Goal: Book appointment/travel/reservation

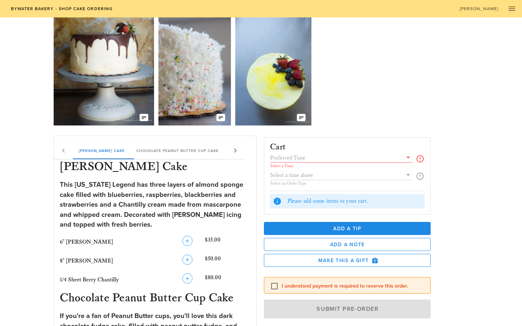
scroll to position [21, 0]
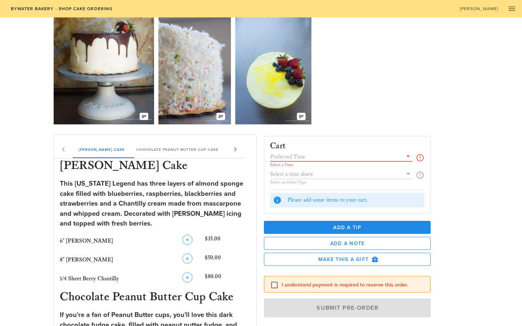
click at [286, 155] on input "text" at bounding box center [336, 156] width 132 height 9
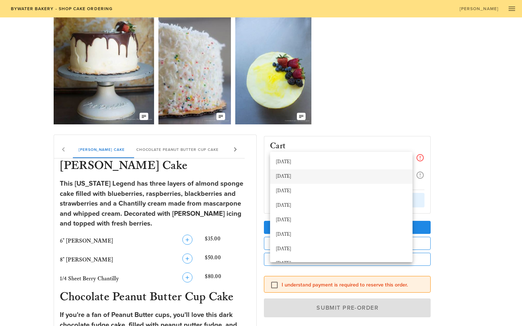
click at [282, 174] on div "[DATE]" at bounding box center [341, 177] width 131 height 6
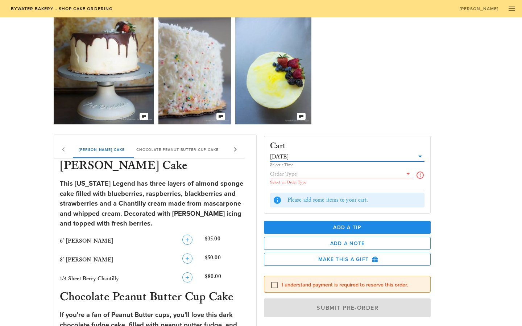
click at [282, 174] on input "text" at bounding box center [336, 173] width 132 height 9
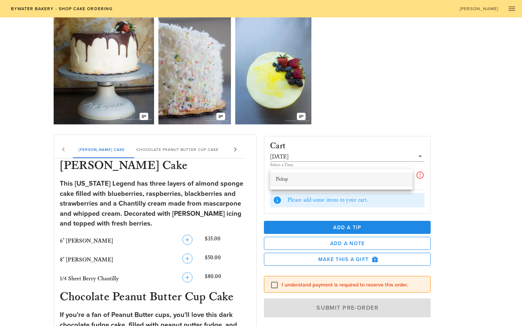
click at [287, 182] on div "Pickup" at bounding box center [341, 179] width 131 height 6
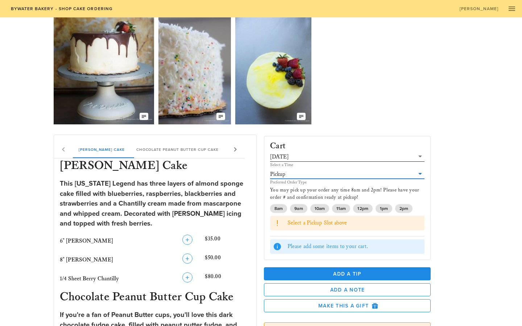
click at [398, 157] on input "text" at bounding box center [352, 156] width 124 height 9
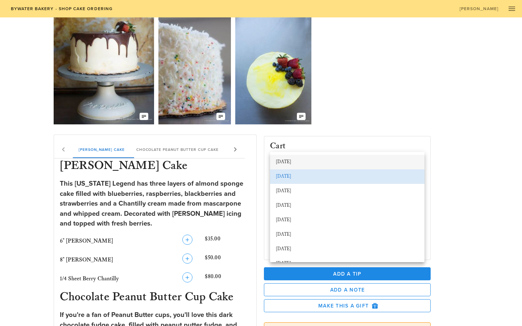
click at [397, 163] on div "[DATE]" at bounding box center [347, 162] width 143 height 6
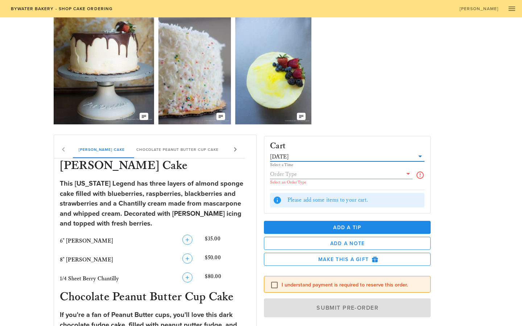
click at [394, 176] on input "text" at bounding box center [336, 173] width 132 height 9
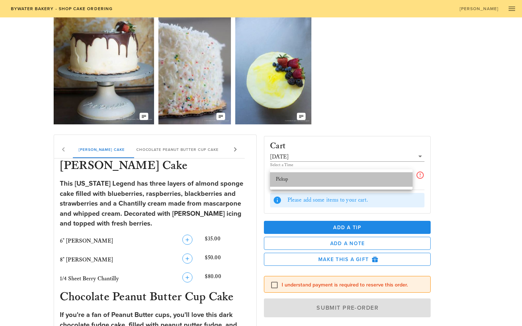
click at [388, 181] on div "Pickup" at bounding box center [341, 179] width 131 height 6
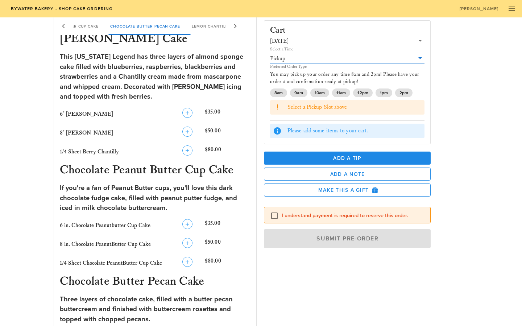
scroll to position [140, 0]
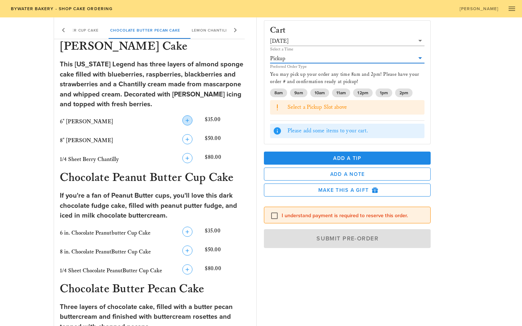
click at [189, 121] on icon "button" at bounding box center [187, 120] width 9 height 9
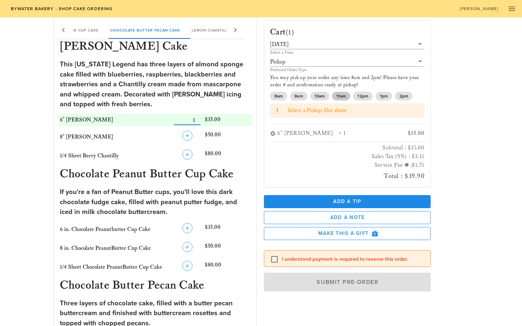
click at [343, 92] on span "11am" at bounding box center [340, 96] width 9 height 9
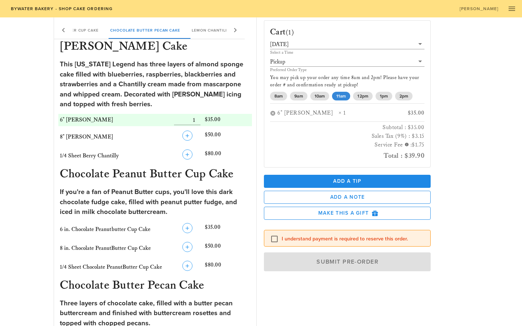
click at [338, 112] on div "× 1" at bounding box center [362, 113] width 49 height 8
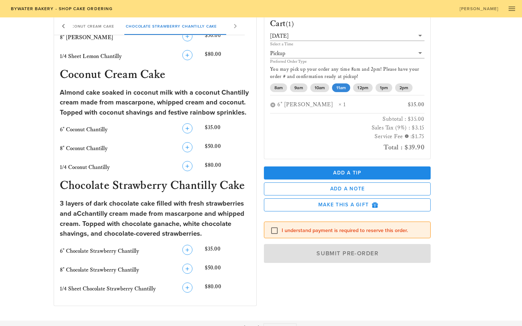
scroll to position [583, 0]
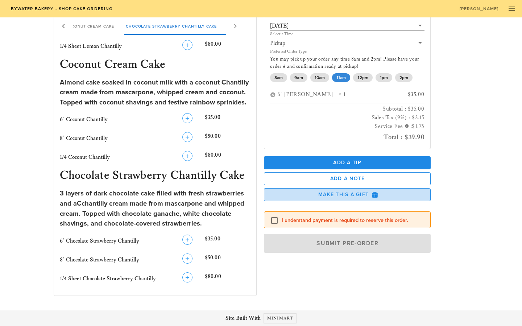
click at [310, 191] on span "Make this a Gift" at bounding box center [347, 194] width 154 height 7
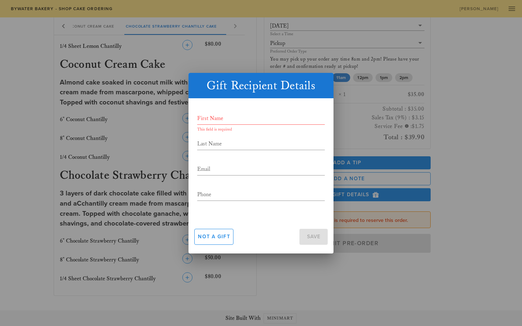
click at [256, 67] on div at bounding box center [261, 163] width 522 height 326
click at [258, 37] on div at bounding box center [261, 163] width 522 height 326
click at [217, 238] on span "Not a gift" at bounding box center [214, 236] width 33 height 6
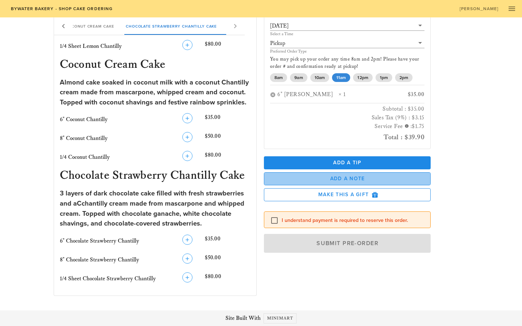
click at [300, 176] on span "Add a Note" at bounding box center [347, 178] width 154 height 6
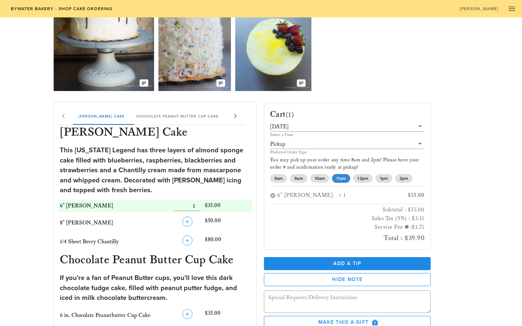
scroll to position [0, 0]
